Goal: Task Accomplishment & Management: Complete application form

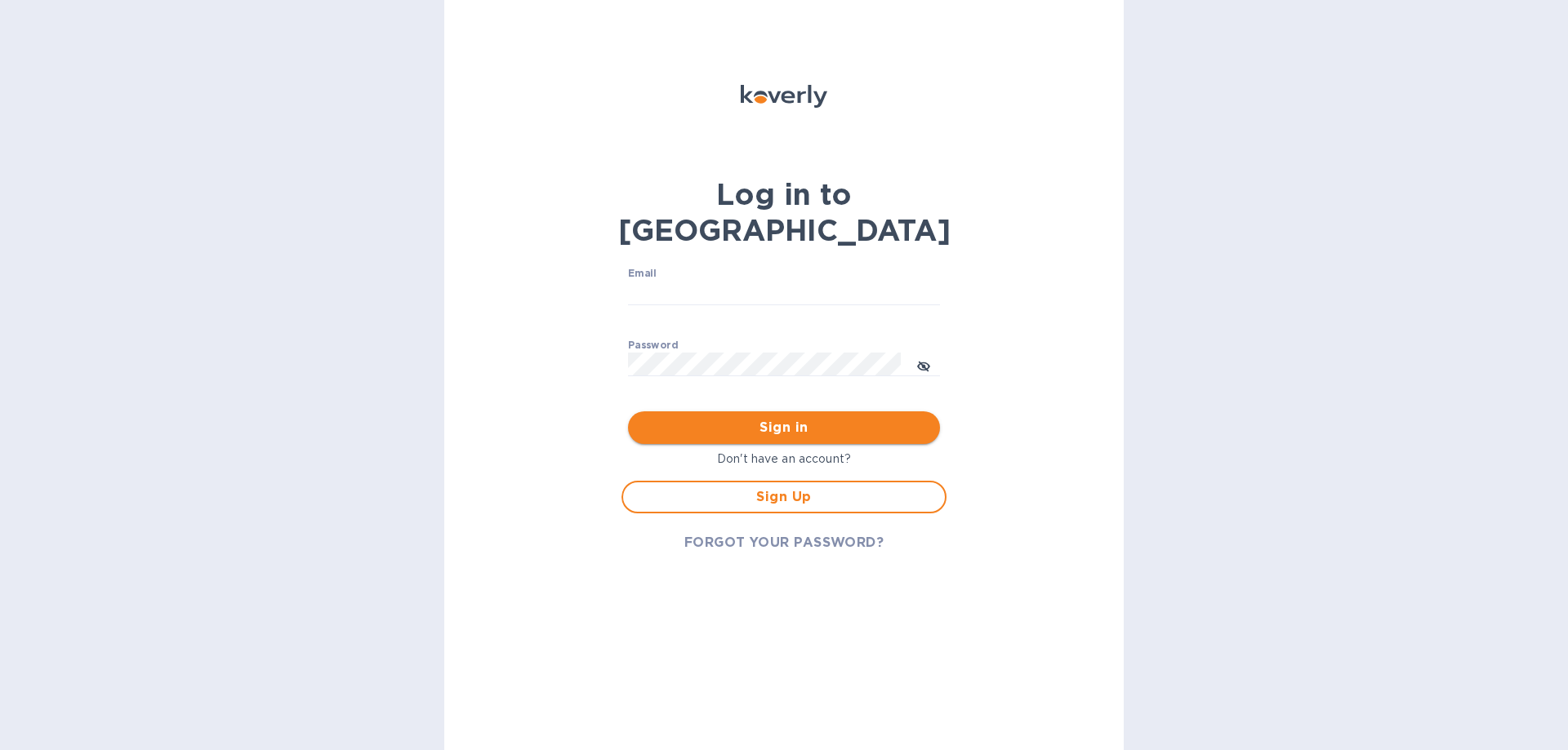
type input "info@healthsmartfoods.com"
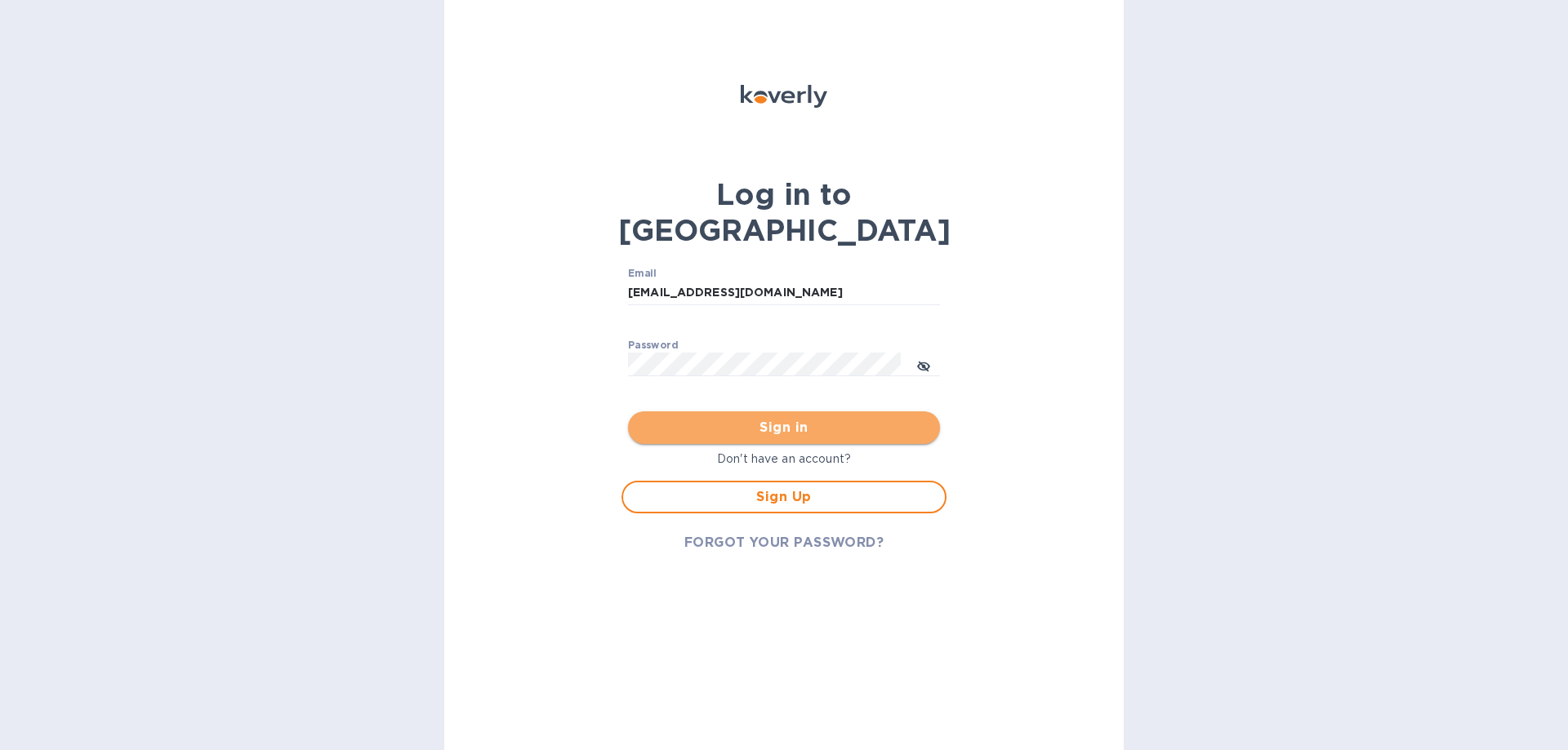
click at [772, 418] on span "Sign in" at bounding box center [783, 427] width 286 height 20
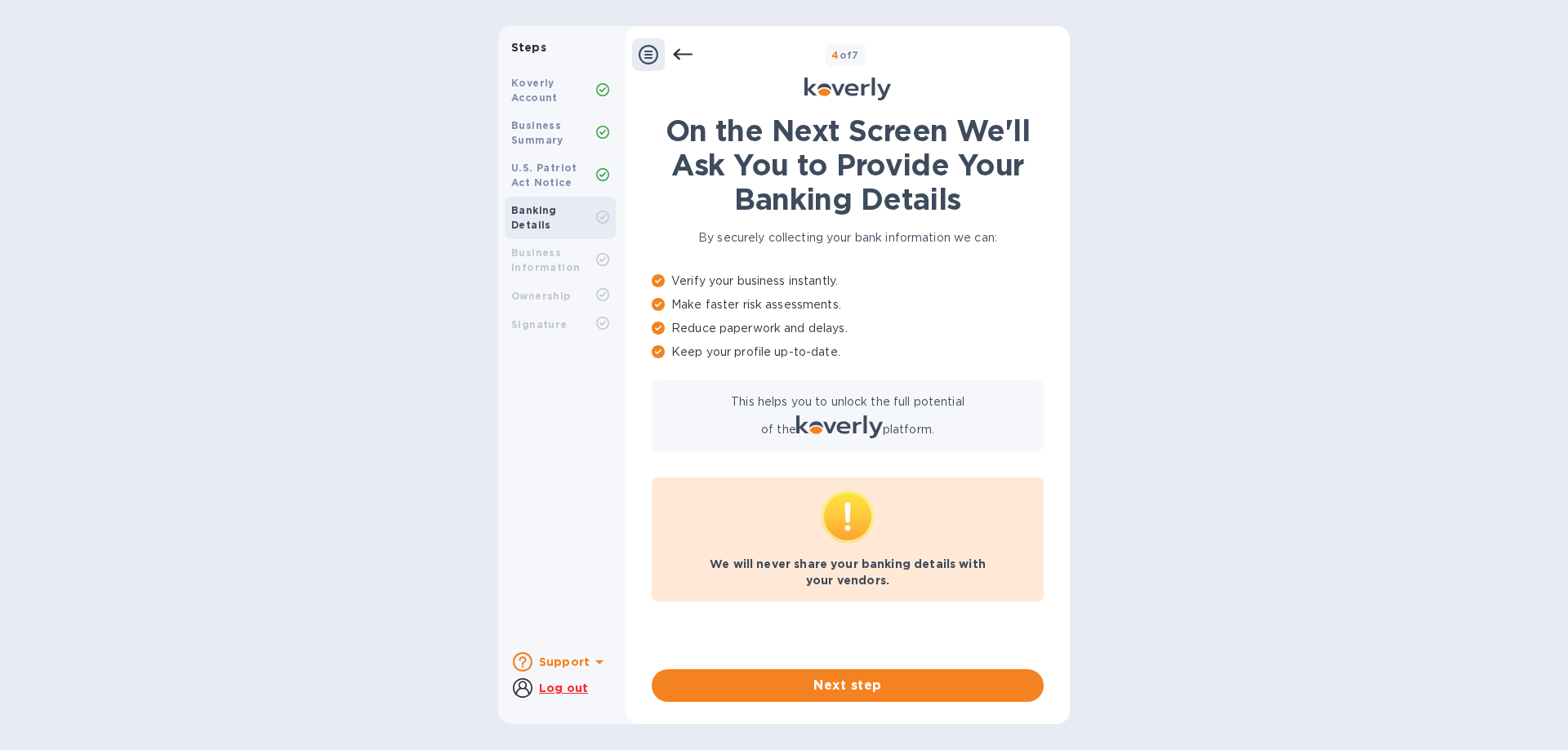
click at [678, 55] on icon at bounding box center [682, 54] width 20 height 20
click at [674, 49] on icon at bounding box center [682, 54] width 20 height 20
